Goal: Task Accomplishment & Management: Use online tool/utility

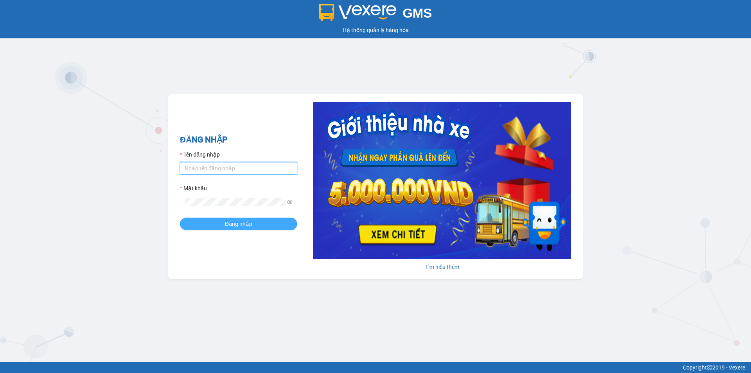
type input "trangnt.lienhung"
click at [234, 222] on span "Đăng nhập" at bounding box center [238, 223] width 27 height 9
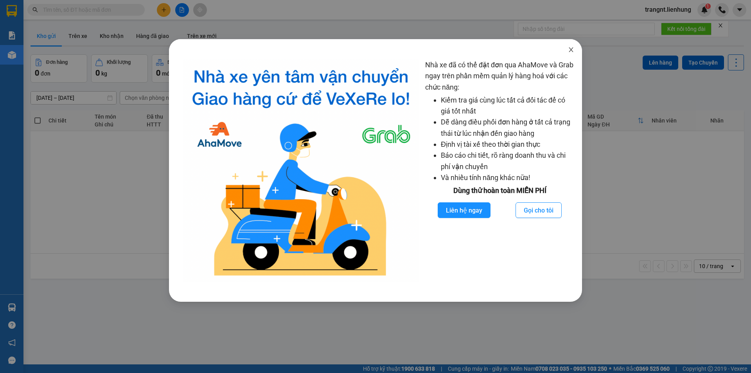
click at [574, 51] on icon "close" at bounding box center [571, 50] width 6 height 6
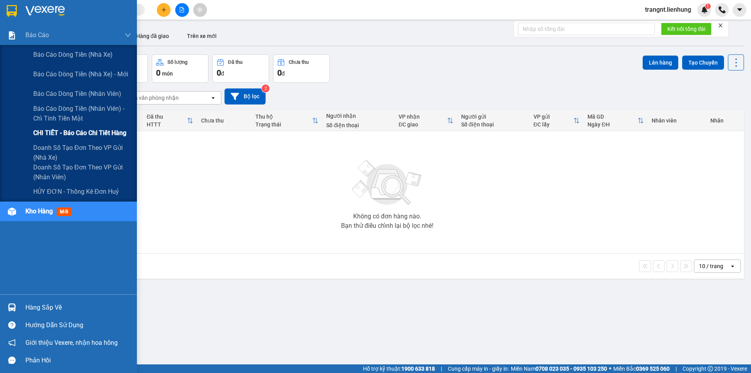
click at [62, 133] on span "CHI TIẾT - Báo cáo chi tiết hàng" at bounding box center [79, 133] width 93 height 10
